Goal: Navigation & Orientation: Go to known website

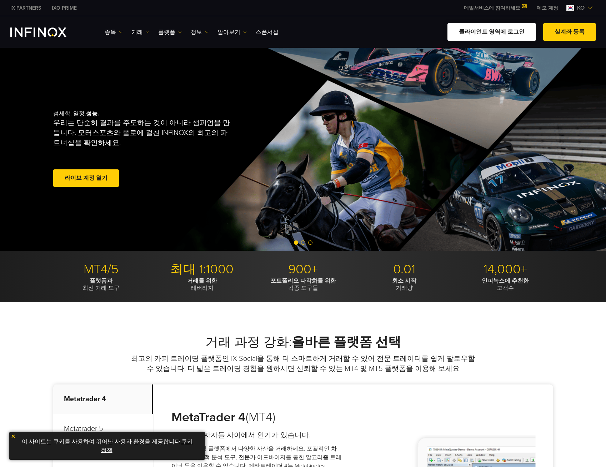
click at [484, 32] on link "클라이언트 영역에 로그인" at bounding box center [492, 32] width 89 height 18
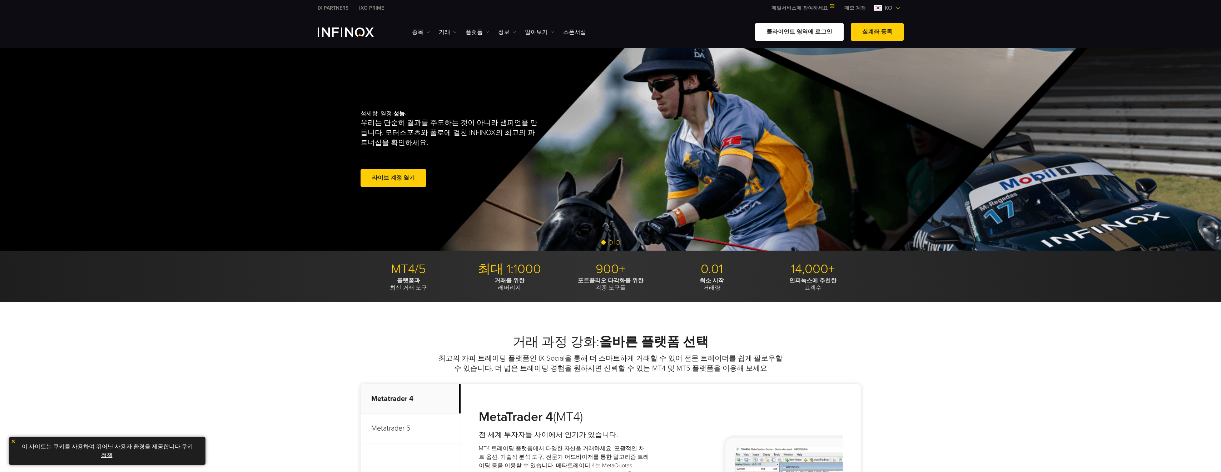
click at [797, 34] on link "클라이언트 영역에 로그인" at bounding box center [799, 32] width 89 height 18
click at [791, 35] on link "클라이언트 영역에 로그인" at bounding box center [799, 32] width 89 height 18
